Goal: Navigation & Orientation: Find specific page/section

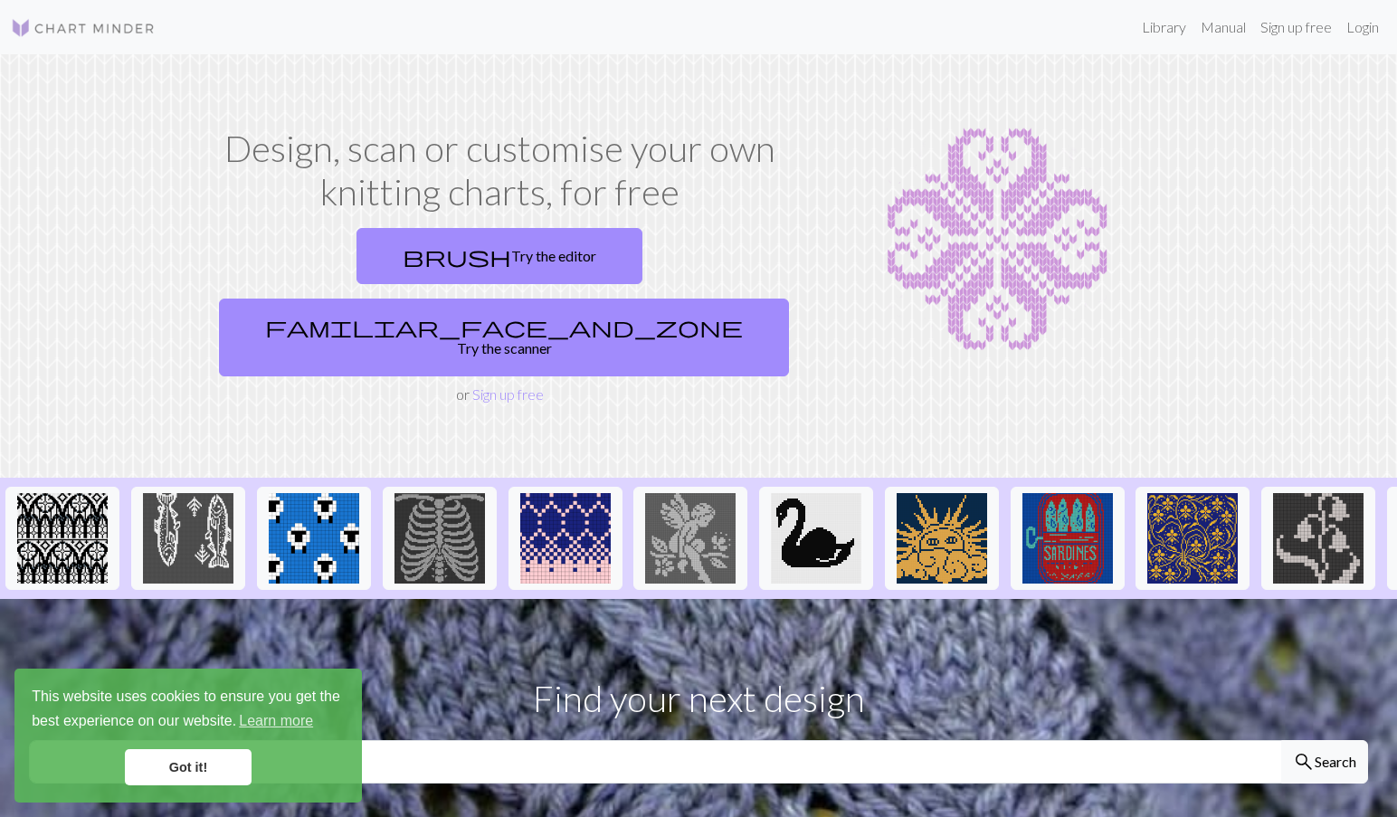
click at [177, 766] on link "Got it!" at bounding box center [188, 767] width 127 height 36
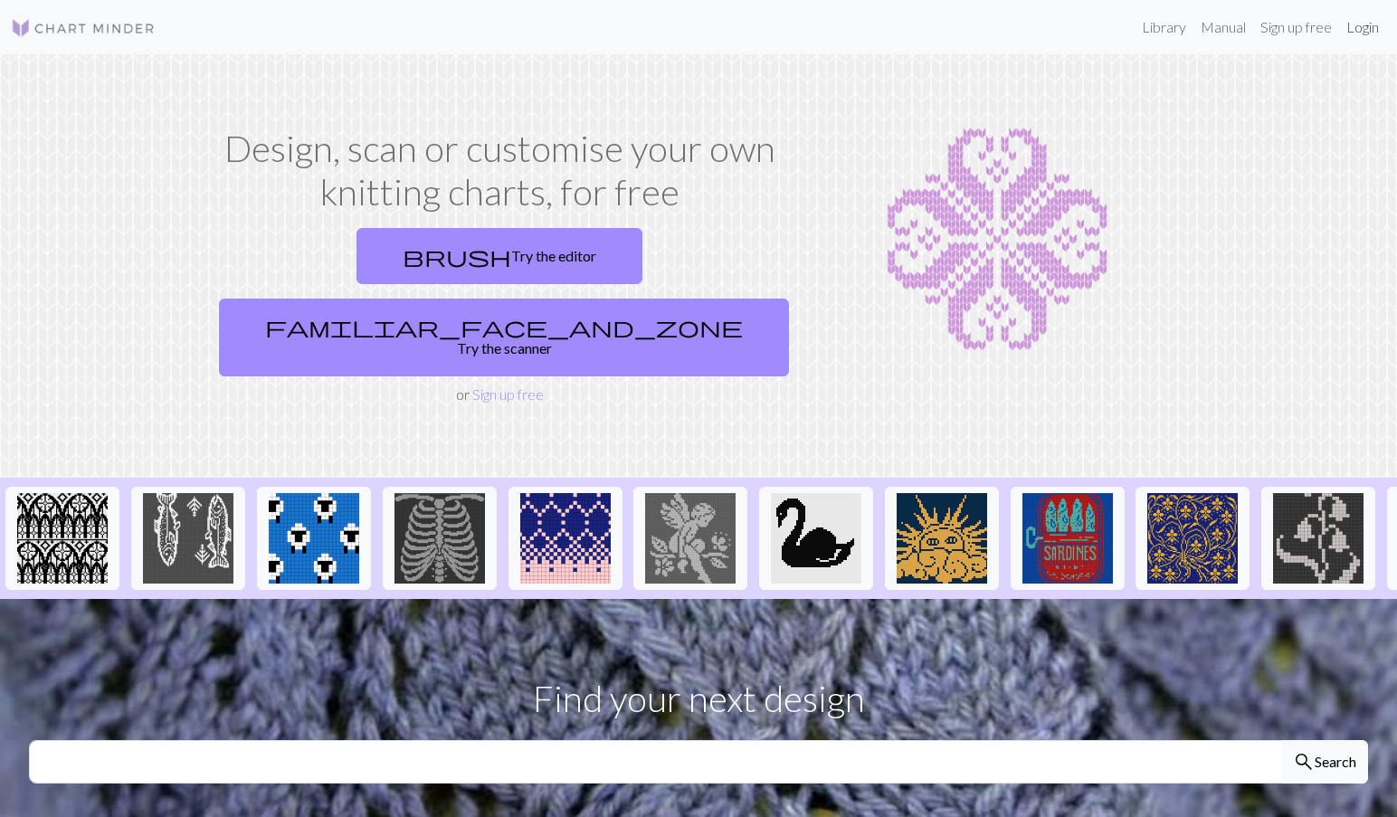
click at [1355, 21] on link "Login" at bounding box center [1362, 27] width 47 height 36
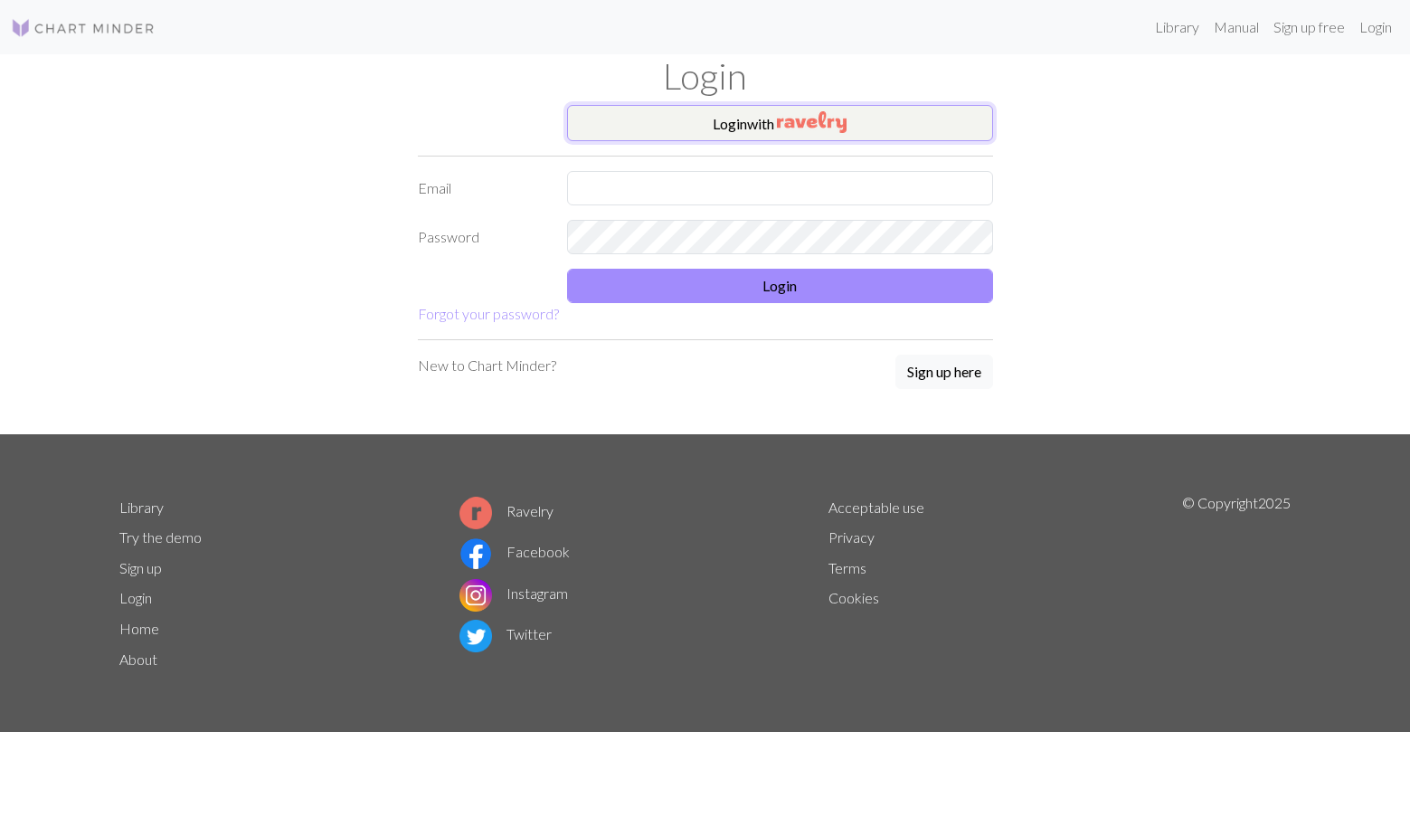
click at [918, 113] on button "Login with" at bounding box center [780, 123] width 426 height 36
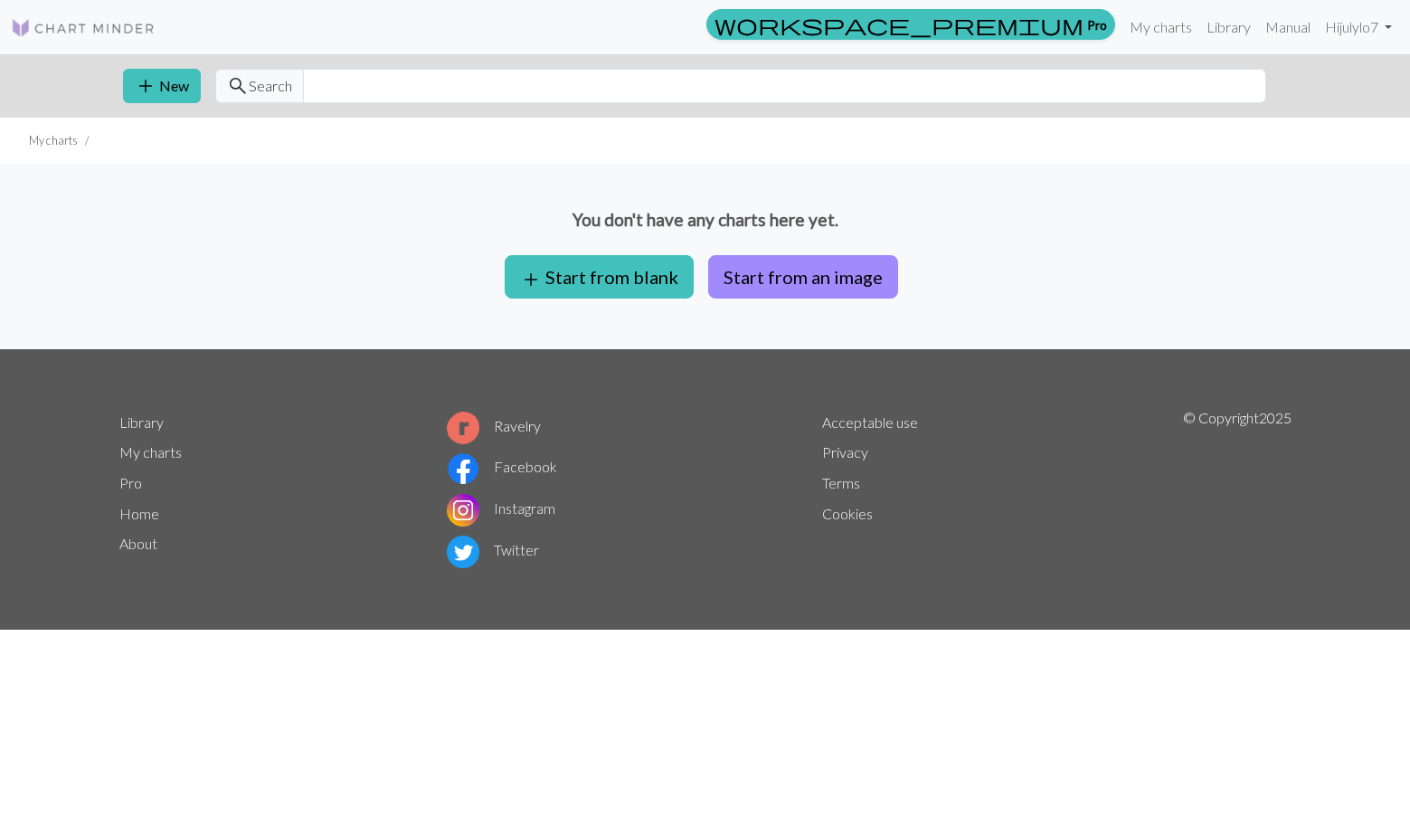
click at [138, 542] on link "About" at bounding box center [138, 543] width 38 height 17
